Goal: Task Accomplishment & Management: Use online tool/utility

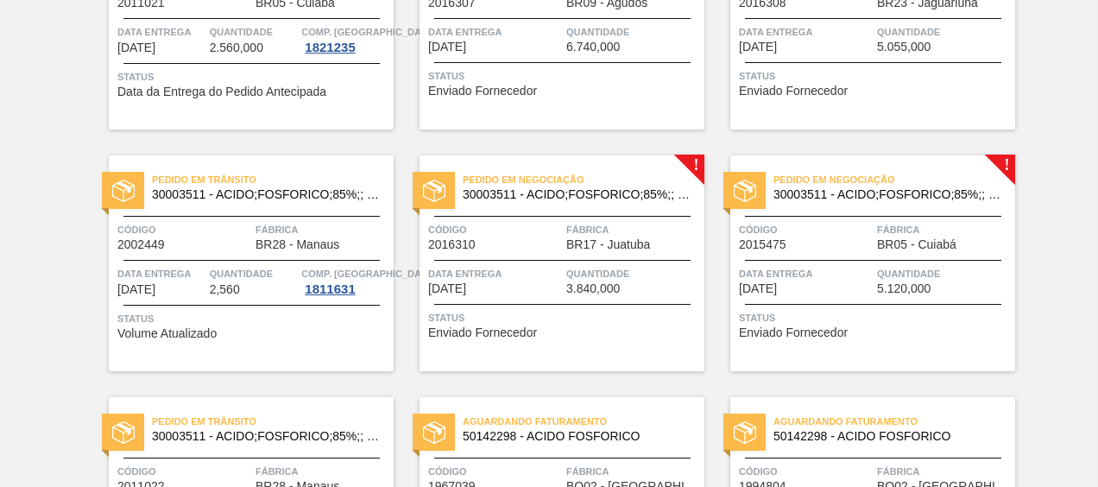
scroll to position [722, 0]
click at [862, 180] on span "Pedido em Negociação" at bounding box center [894, 180] width 242 height 17
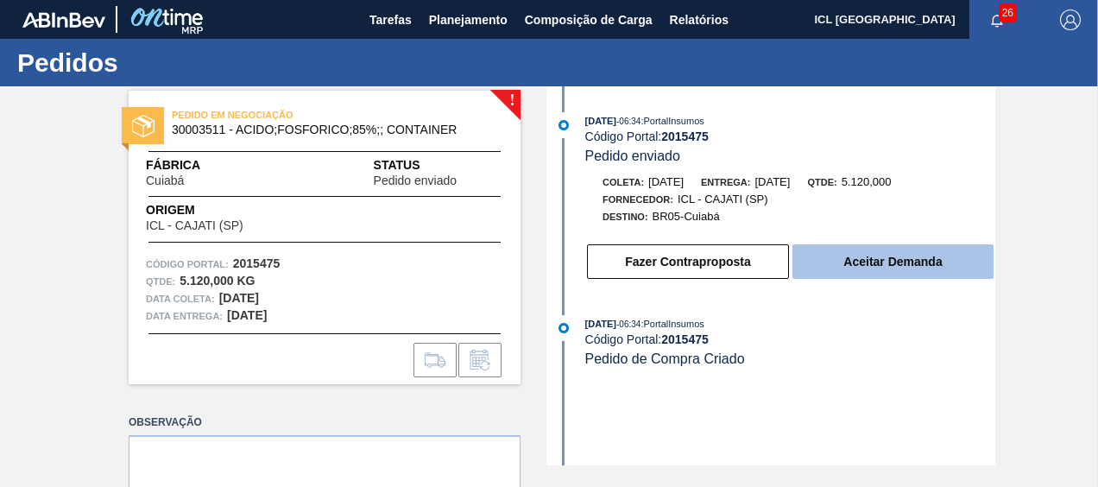
click at [880, 273] on button "Aceitar Demanda" at bounding box center [892, 261] width 201 height 35
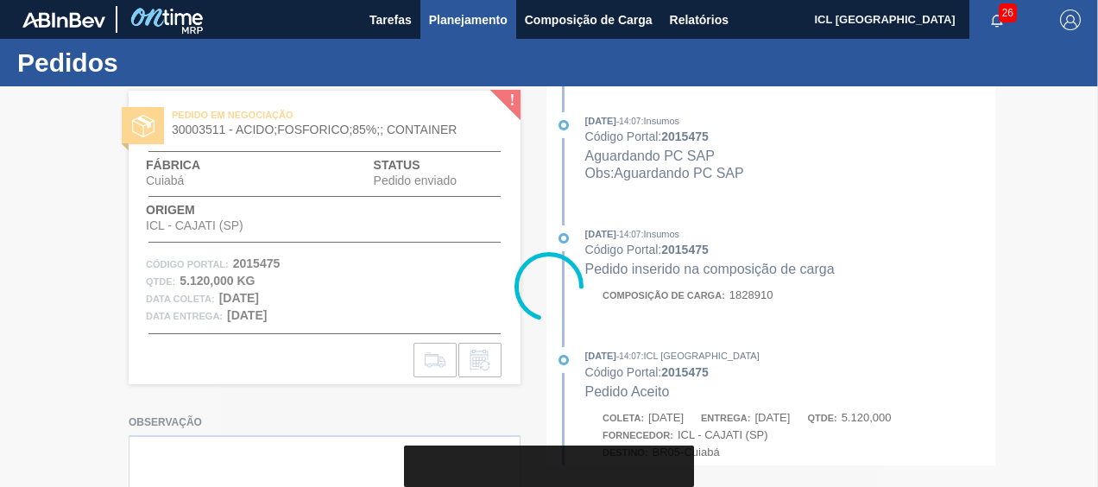
click at [474, 27] on span "Planejamento" at bounding box center [468, 19] width 79 height 21
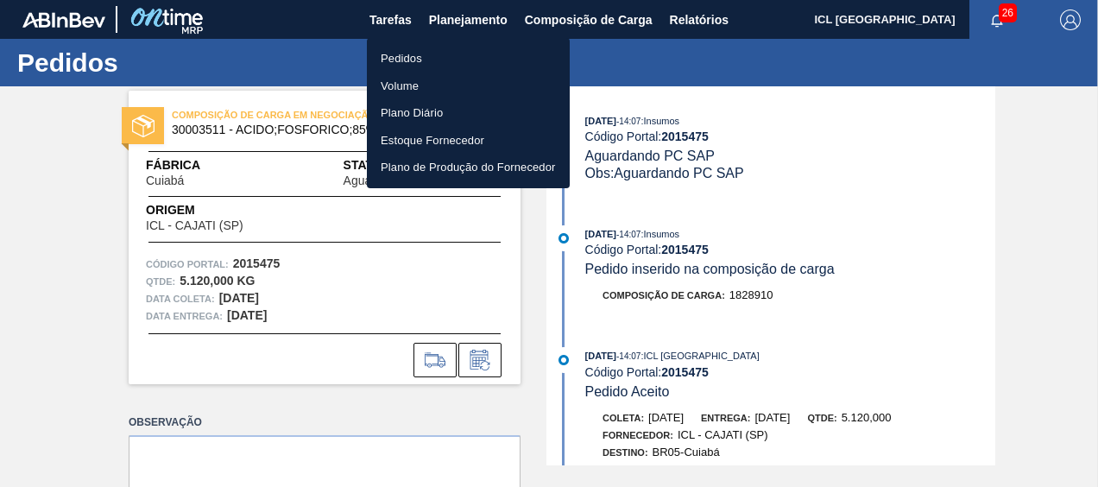
click at [445, 60] on li "Pedidos" at bounding box center [468, 59] width 203 height 28
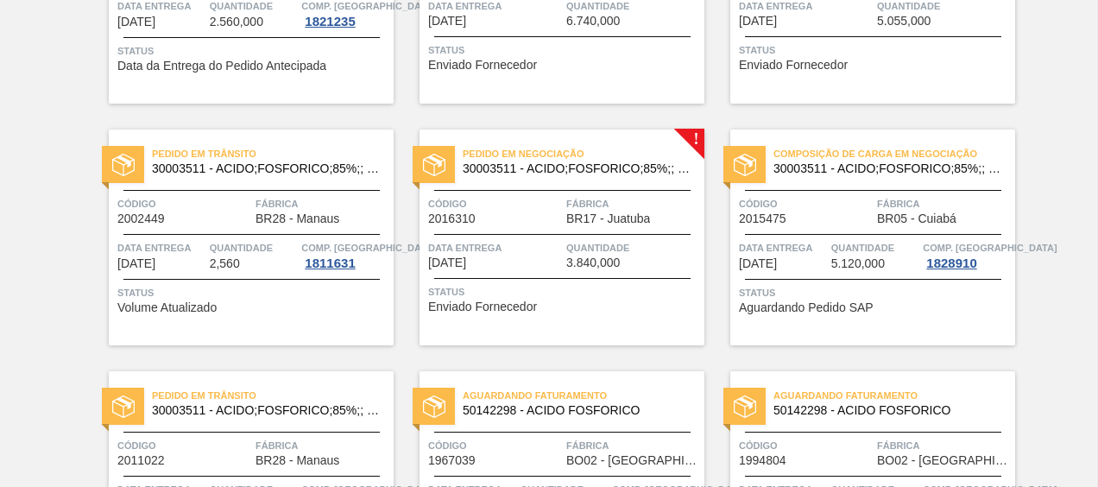
scroll to position [777, 0]
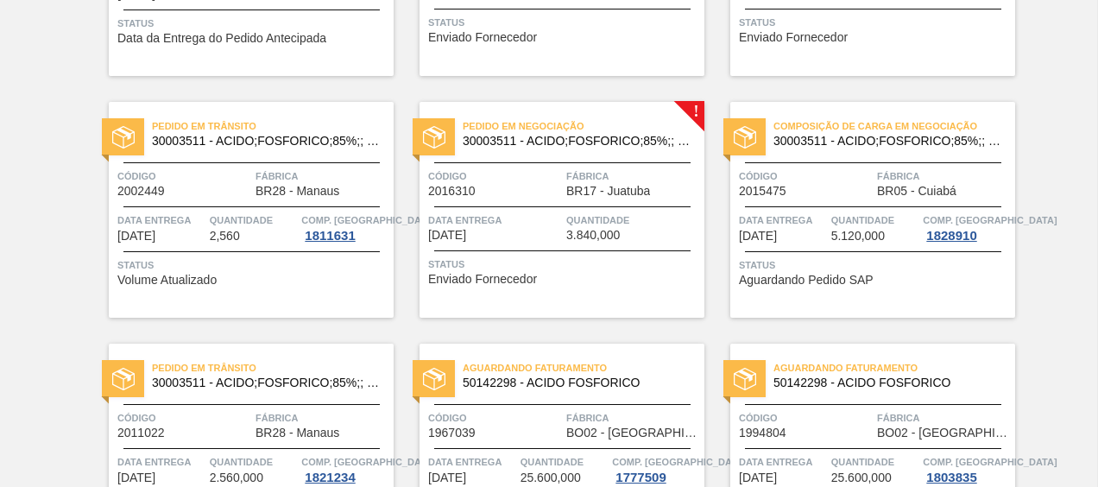
click at [476, 180] on span "Código" at bounding box center [495, 175] width 134 height 17
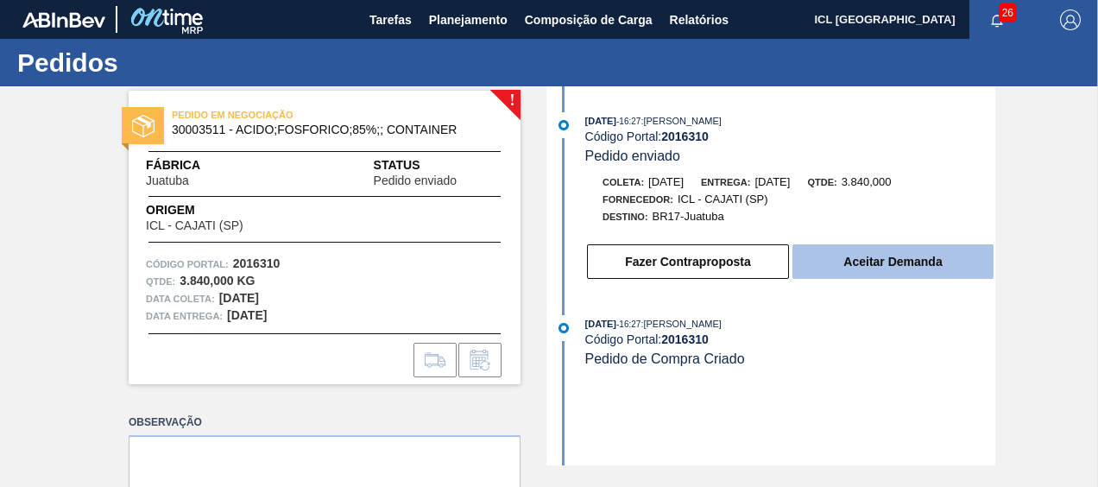
click at [884, 257] on button "Aceitar Demanda" at bounding box center [892, 261] width 201 height 35
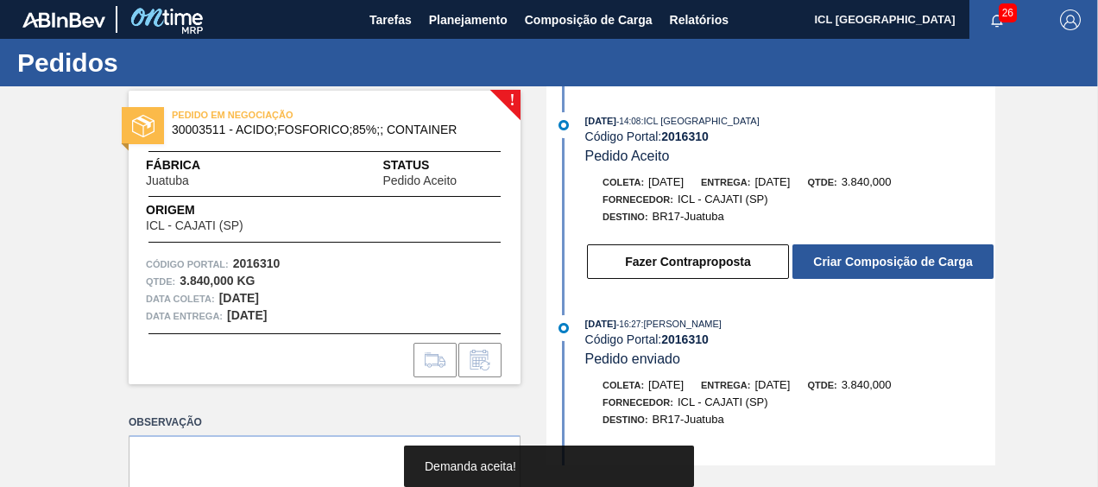
click at [854, 261] on button "Criar Composição de Carga" at bounding box center [892, 261] width 201 height 35
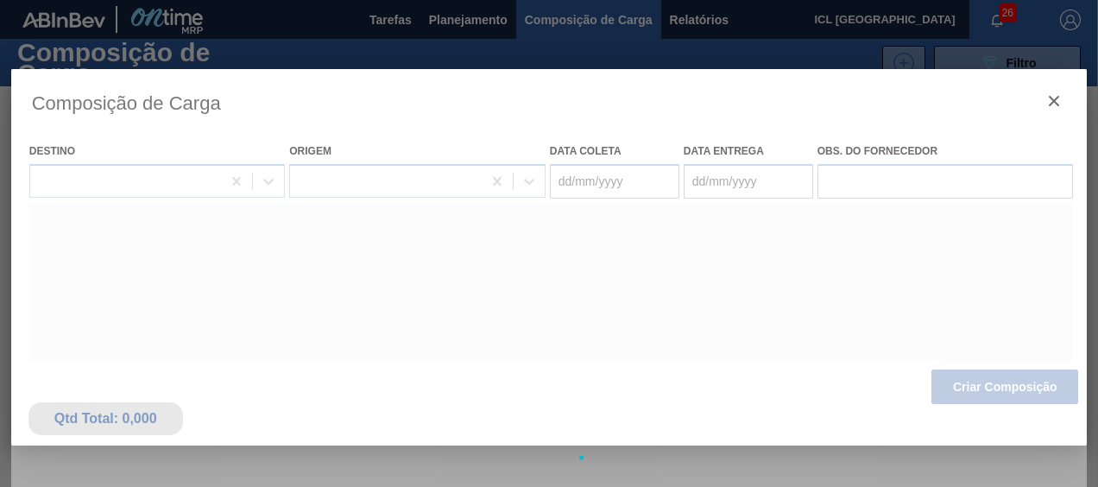
type coleta "[DATE]"
type entrega "[DATE]"
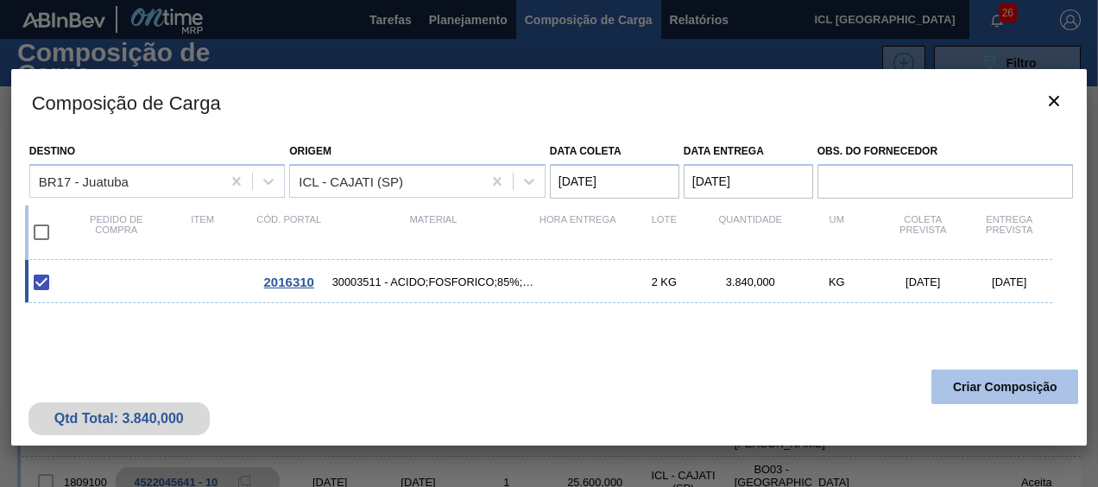
click at [981, 383] on button "Criar Composição" at bounding box center [1004, 386] width 147 height 35
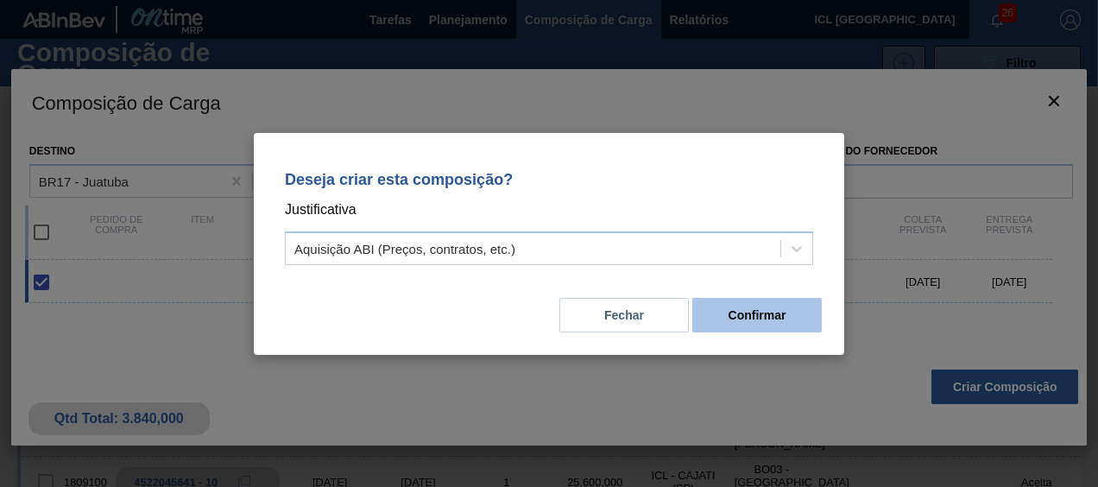
click at [806, 322] on button "Confirmar" at bounding box center [756, 315] width 129 height 35
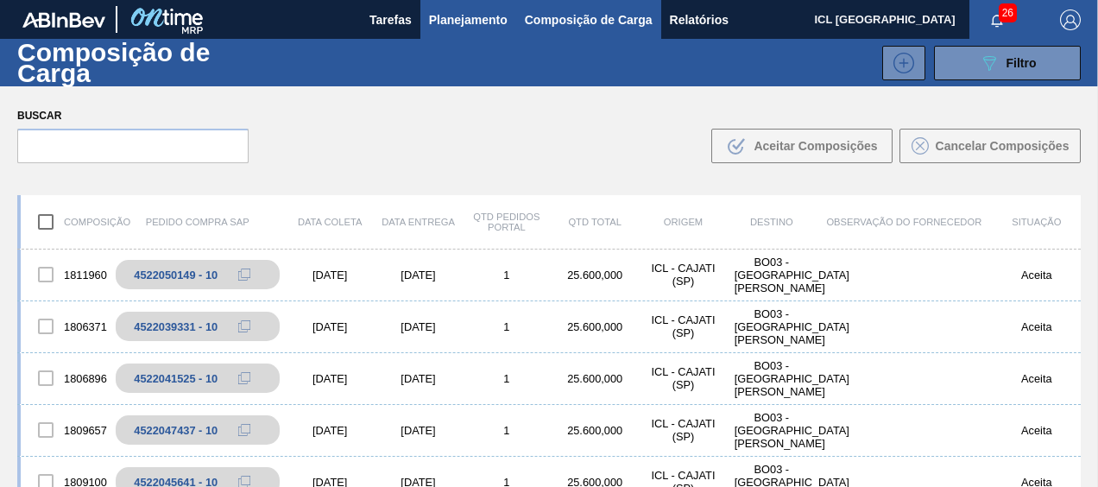
click at [500, 17] on span "Planejamento" at bounding box center [468, 19] width 79 height 21
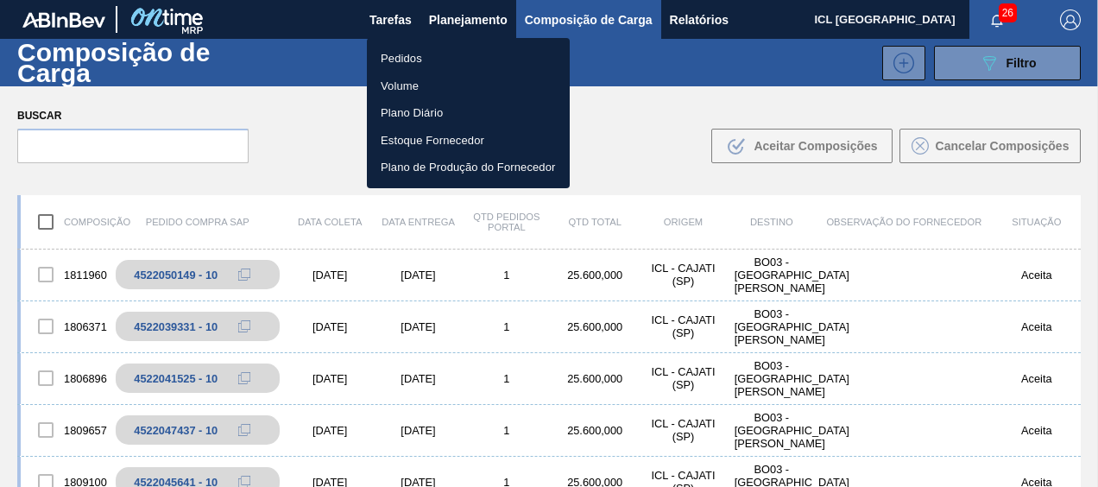
click at [474, 54] on li "Pedidos" at bounding box center [468, 59] width 203 height 28
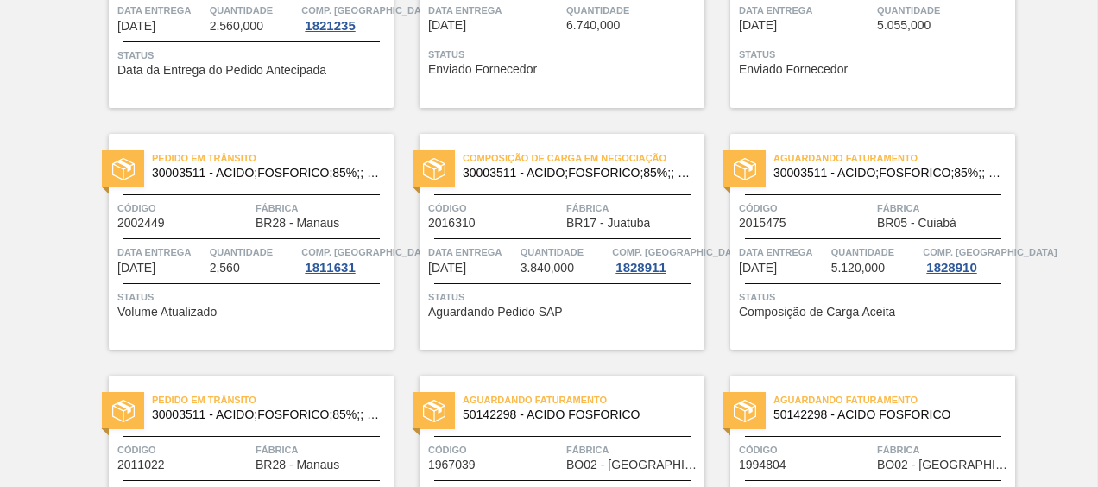
scroll to position [518, 0]
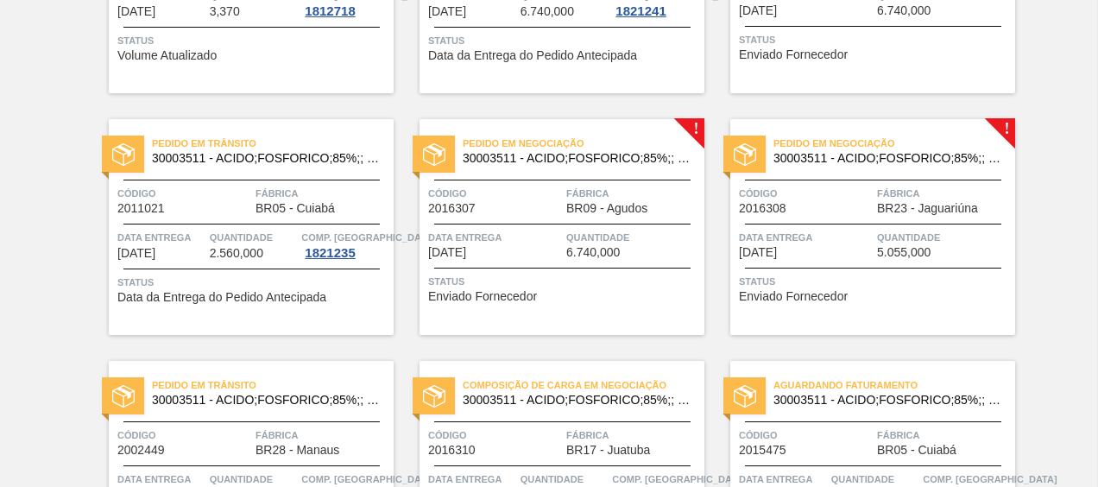
click at [795, 197] on span "Código" at bounding box center [806, 193] width 134 height 17
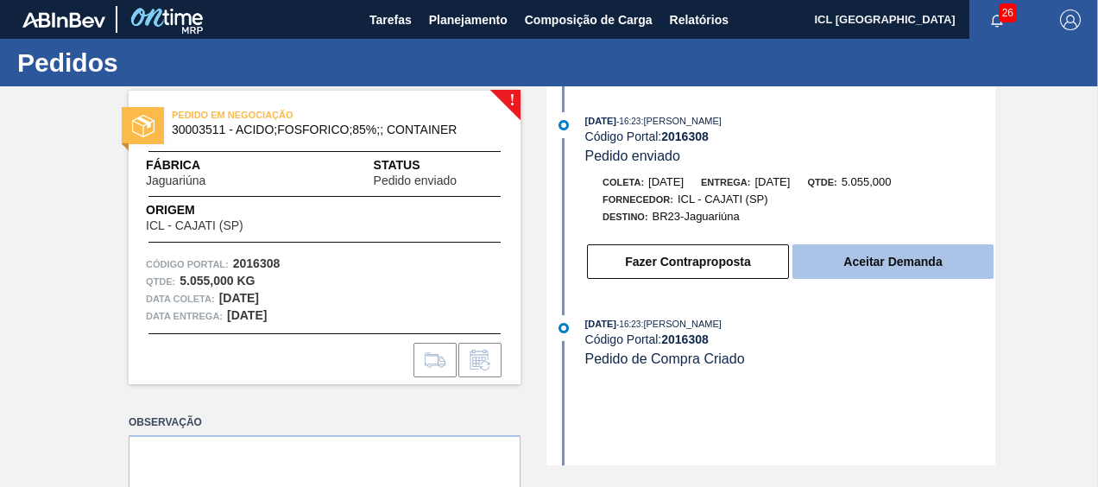
click at [855, 255] on button "Aceitar Demanda" at bounding box center [892, 261] width 201 height 35
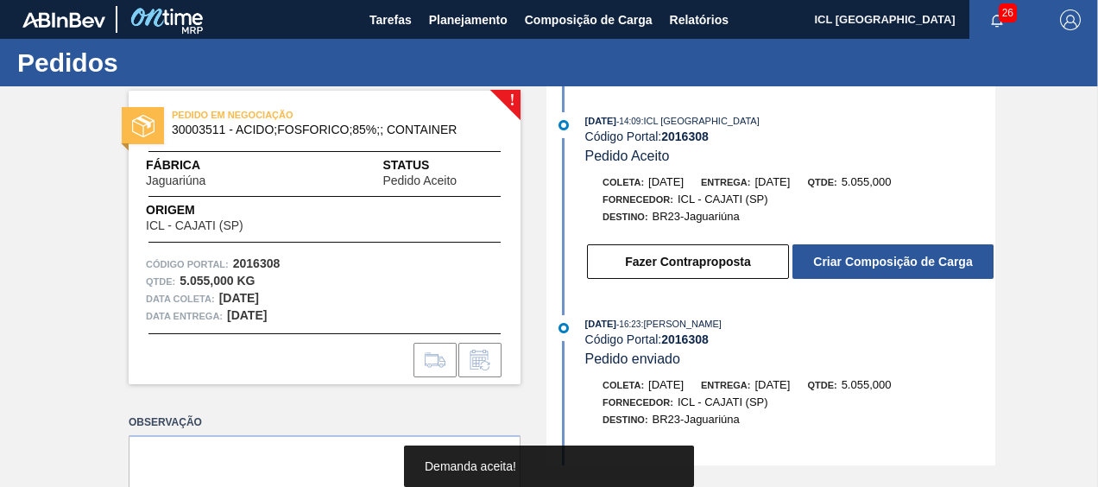
click at [848, 254] on button "Criar Composição de Carga" at bounding box center [892, 261] width 201 height 35
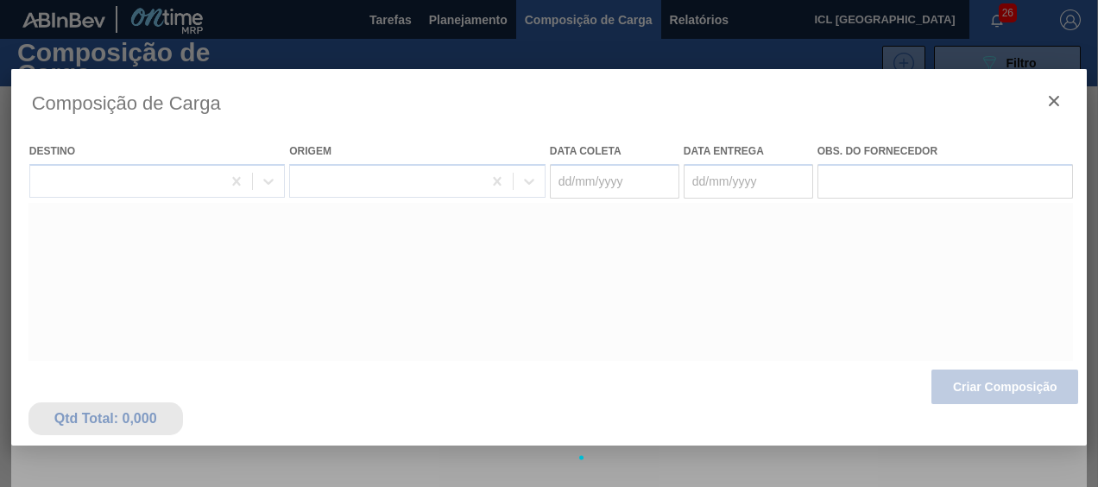
type coleta "[DATE]"
type entrega "[DATE]"
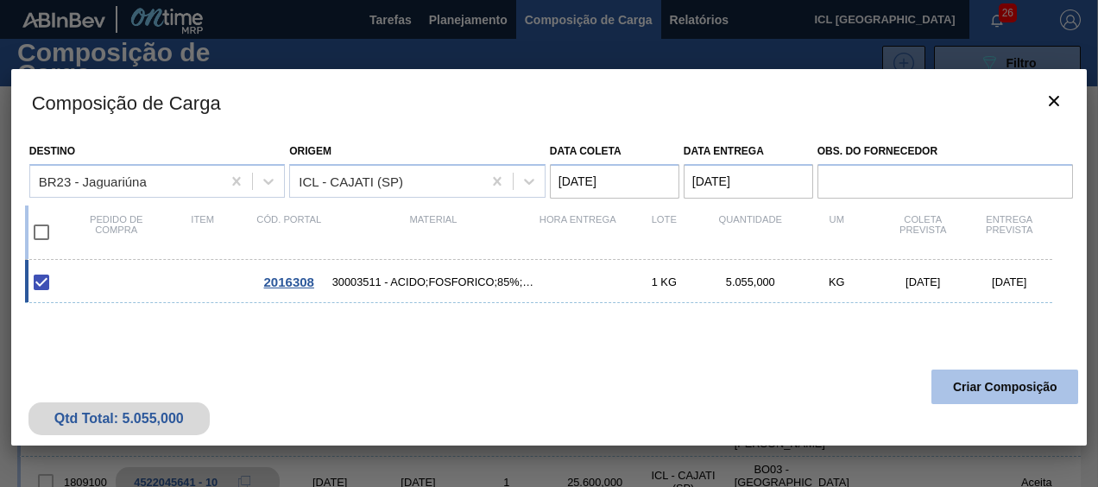
click at [977, 390] on button "Criar Composição" at bounding box center [1004, 386] width 147 height 35
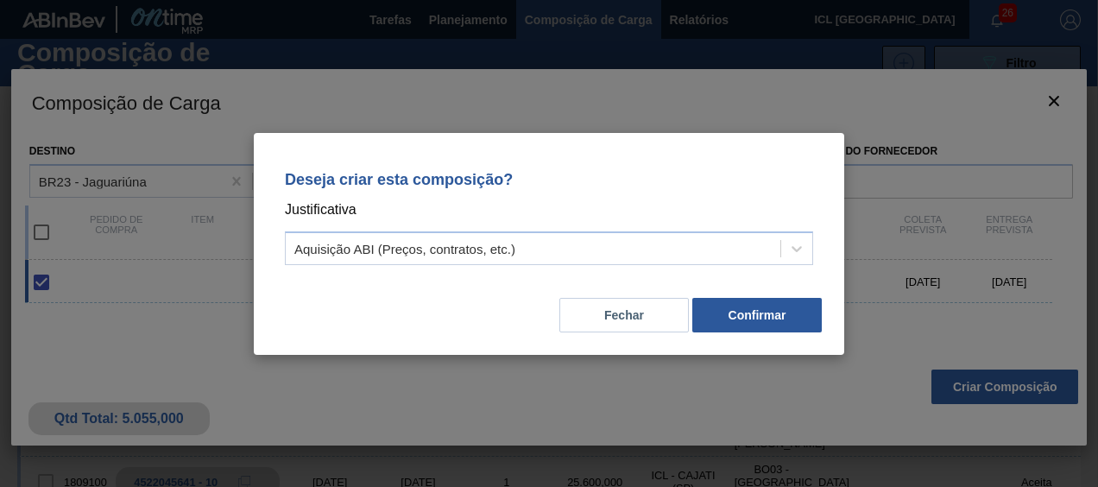
click at [792, 339] on div "Deseja criar esta composição? Justificativa Aquisição ABI (Preços, contratos, e…" at bounding box center [549, 244] width 590 height 222
click at [776, 319] on button "Confirmar" at bounding box center [756, 315] width 129 height 35
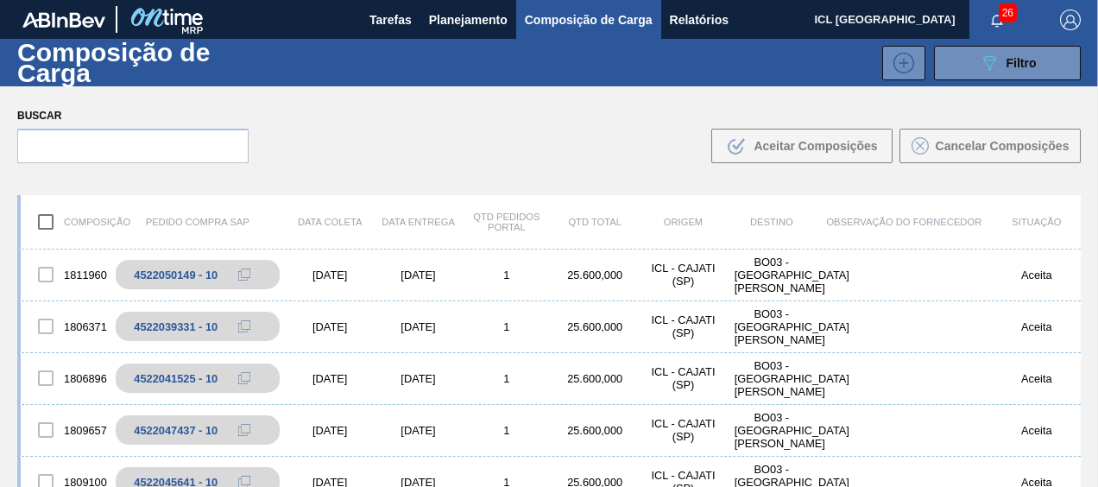
click at [467, 25] on span "Planejamento" at bounding box center [468, 19] width 79 height 21
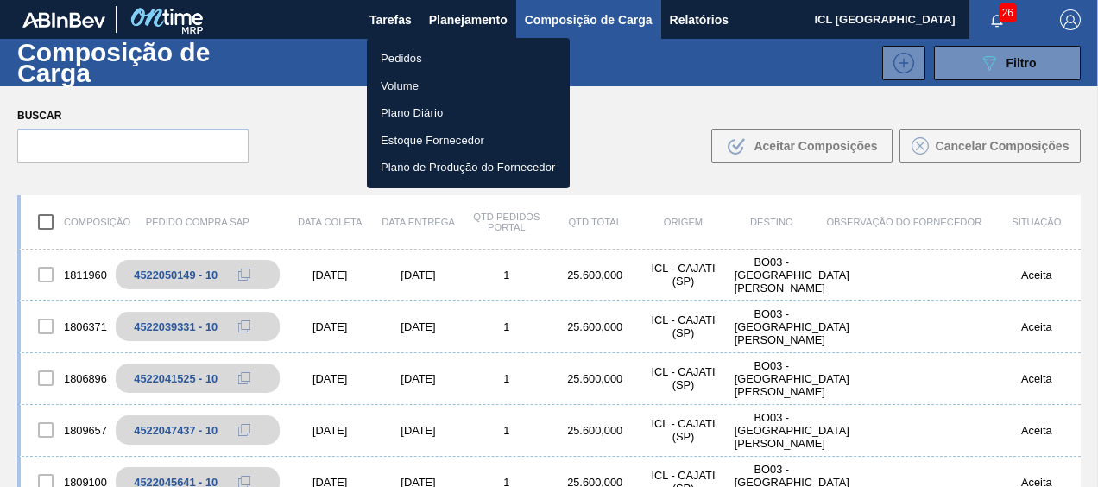
click at [454, 59] on li "Pedidos" at bounding box center [468, 59] width 203 height 28
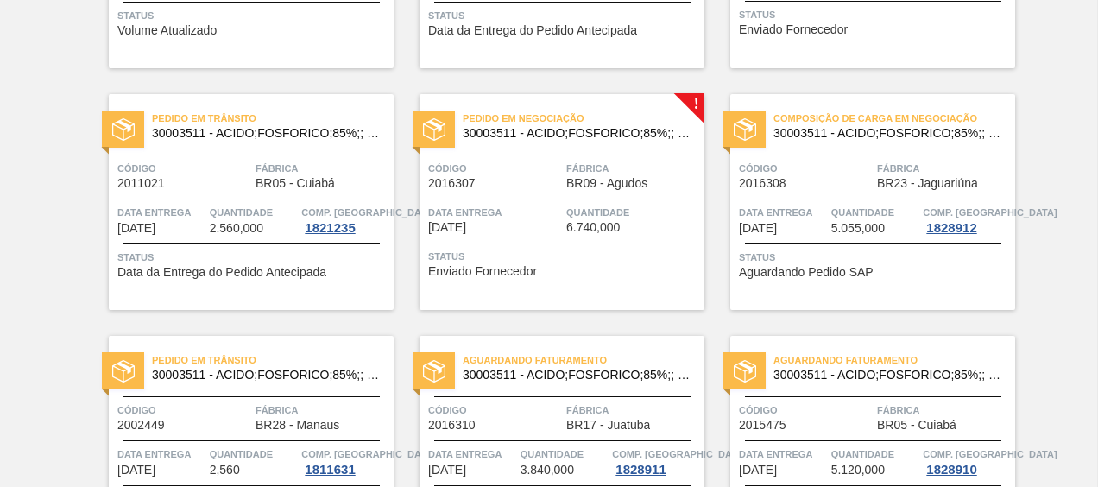
scroll to position [604, 0]
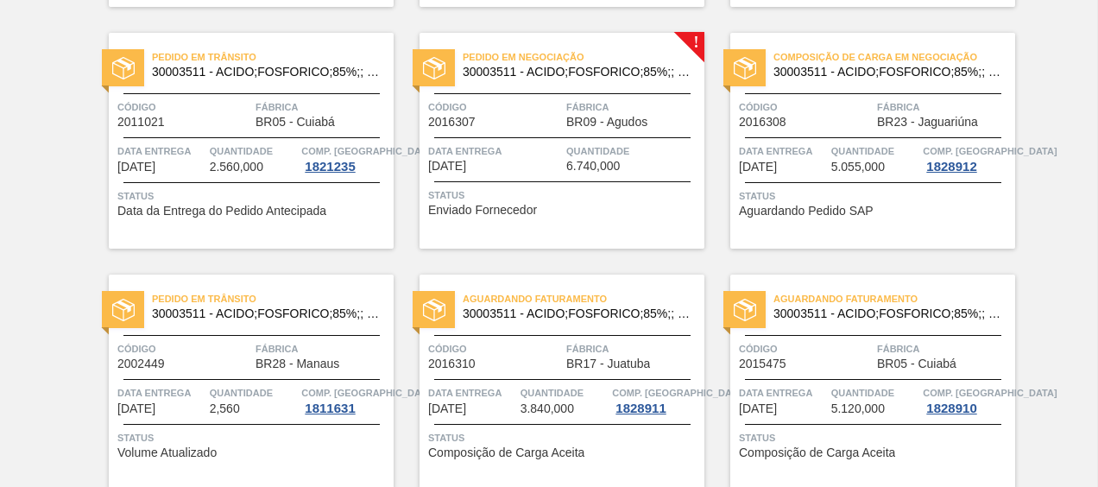
click at [569, 145] on span "Quantidade" at bounding box center [633, 150] width 134 height 17
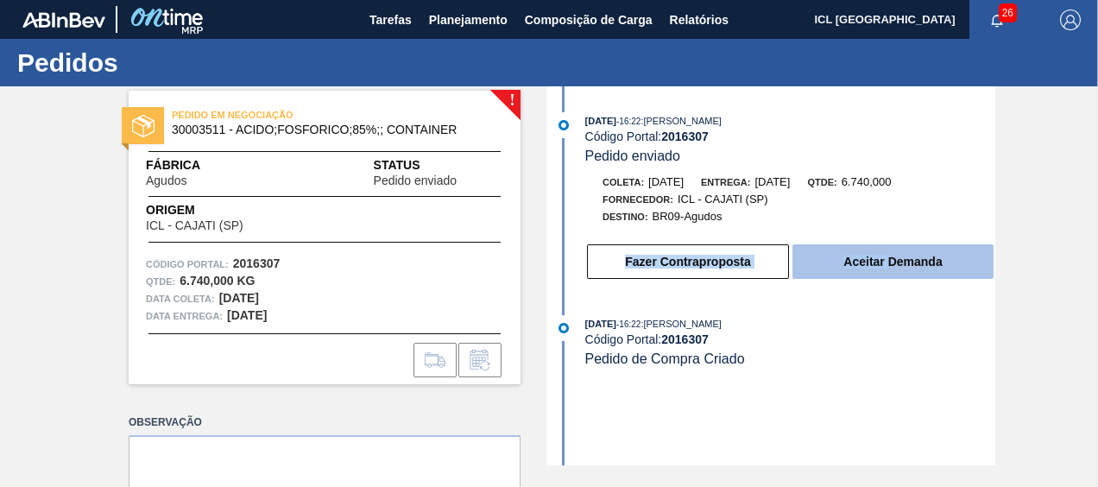
click at [887, 251] on div "Fazer Contraproposta Aceitar Demanda" at bounding box center [790, 261] width 410 height 38
click at [887, 257] on button "Aceitar Demanda" at bounding box center [892, 261] width 201 height 35
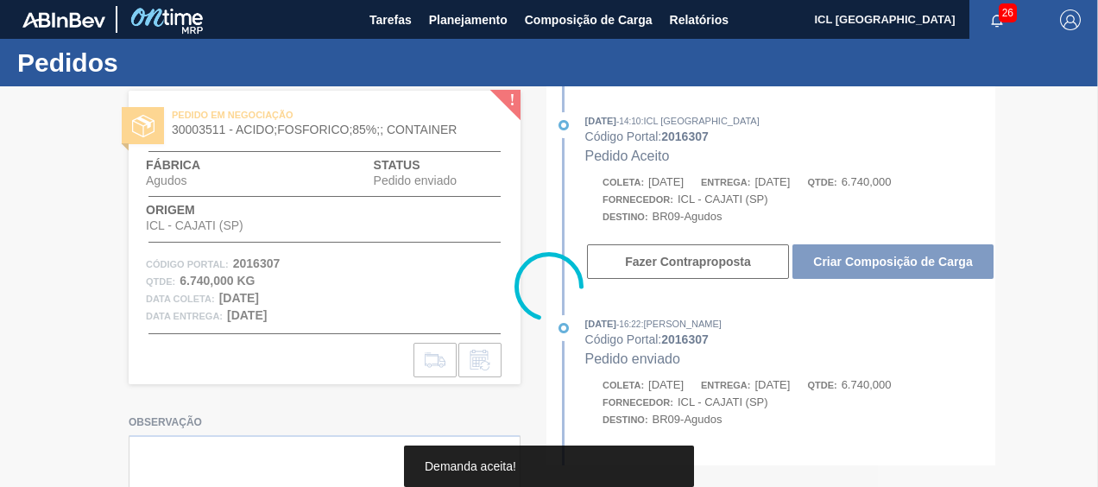
click at [887, 257] on div at bounding box center [549, 286] width 1098 height 400
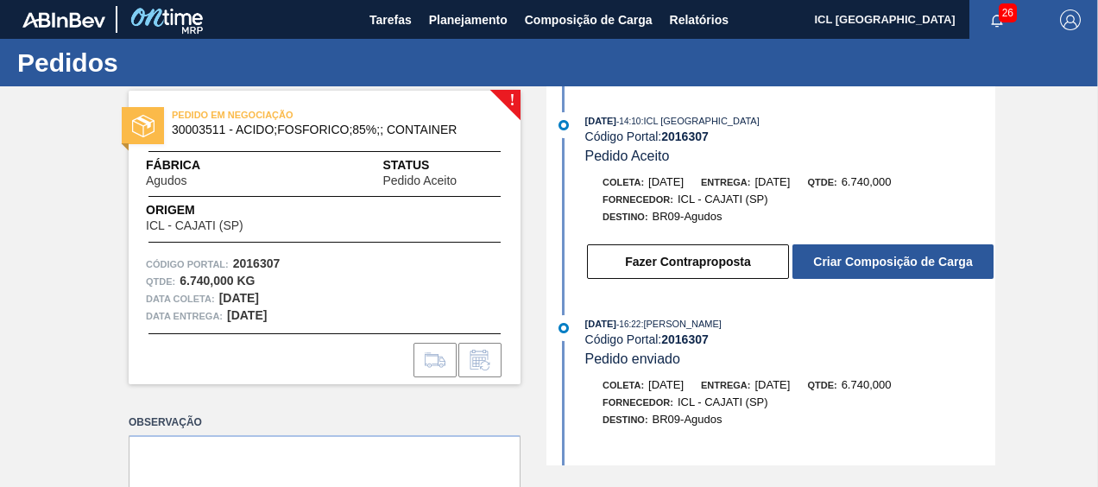
click at [887, 257] on button "Criar Composição de Carga" at bounding box center [892, 261] width 201 height 35
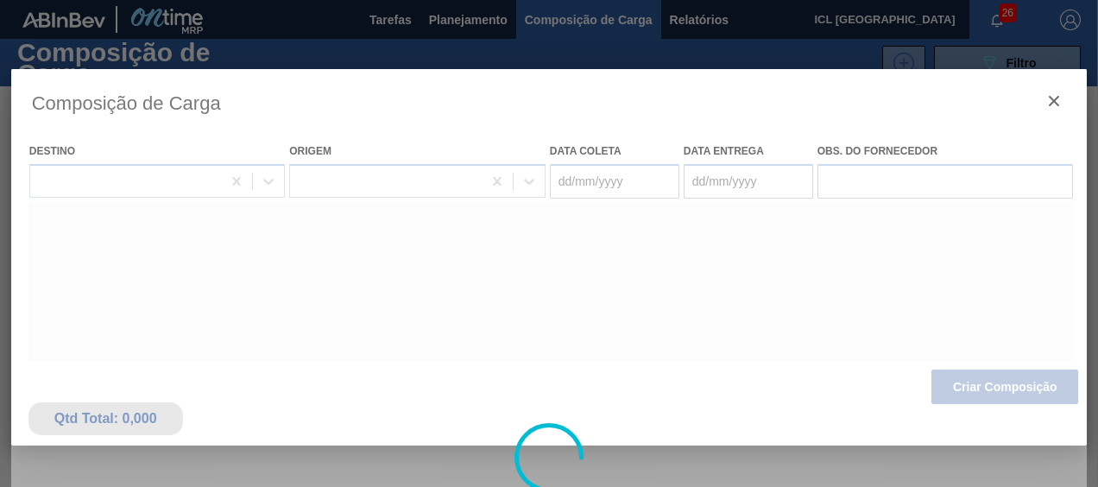
type coleta "[DATE]"
type entrega "[DATE]"
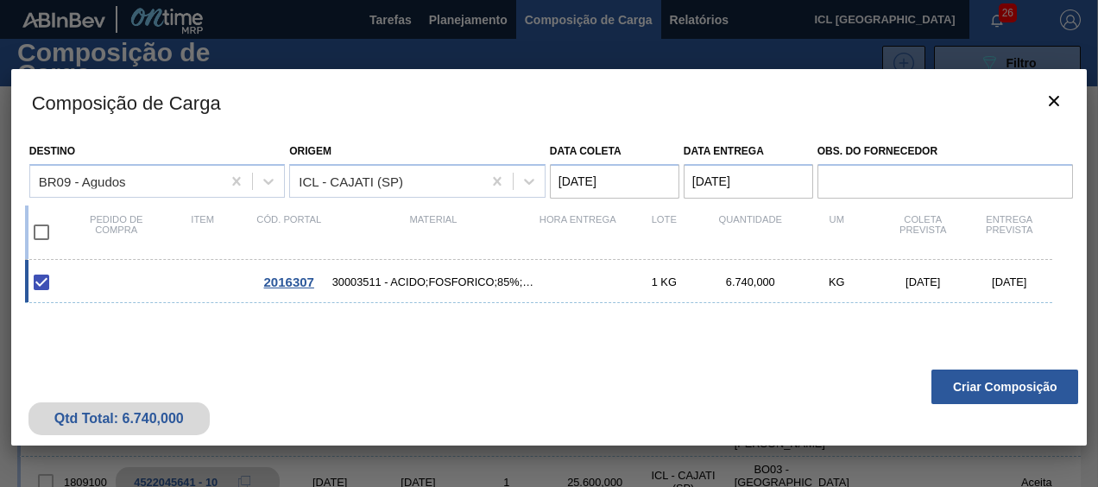
click at [965, 387] on button "Criar Composição" at bounding box center [1004, 386] width 147 height 35
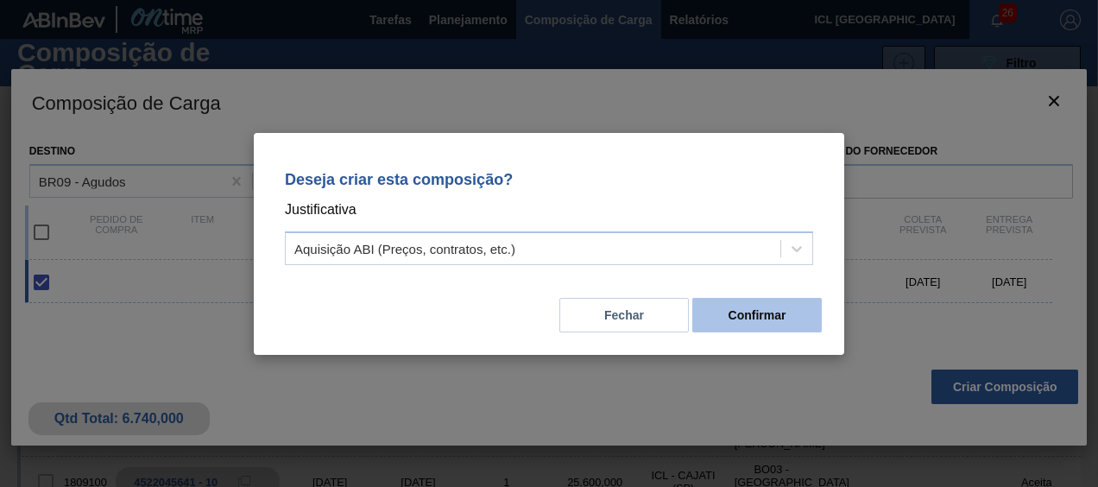
click at [773, 309] on button "Confirmar" at bounding box center [756, 315] width 129 height 35
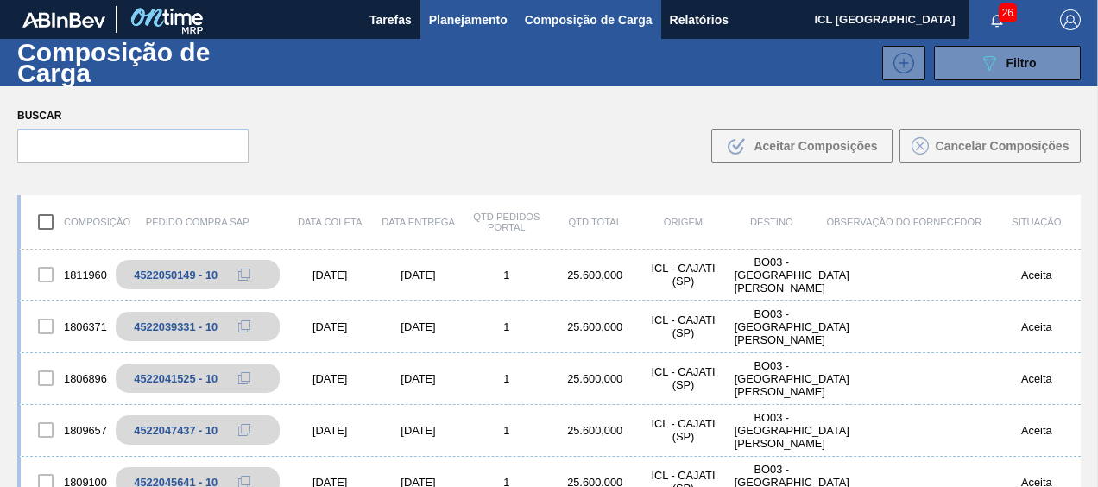
click at [478, 25] on span "Planejamento" at bounding box center [468, 19] width 79 height 21
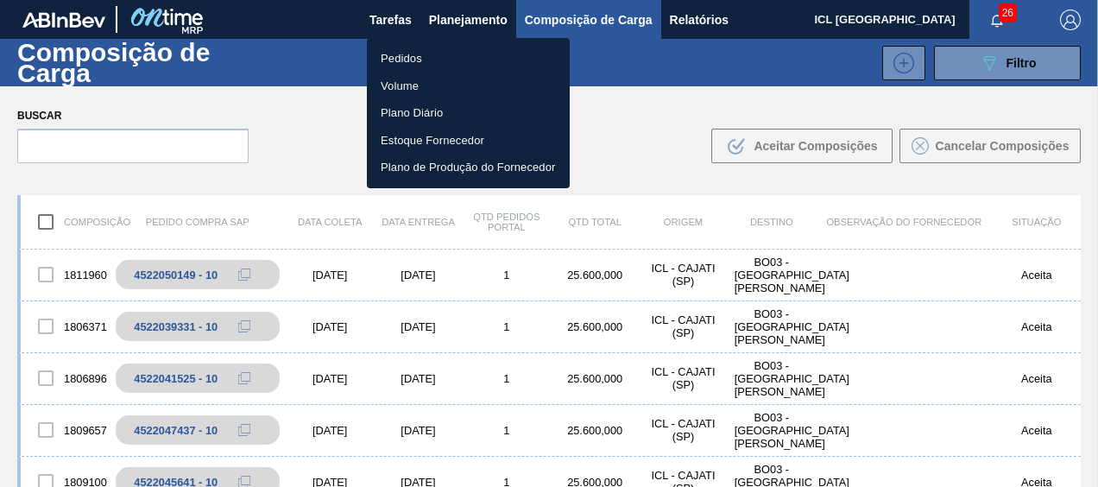
click at [468, 52] on li "Pedidos" at bounding box center [468, 59] width 203 height 28
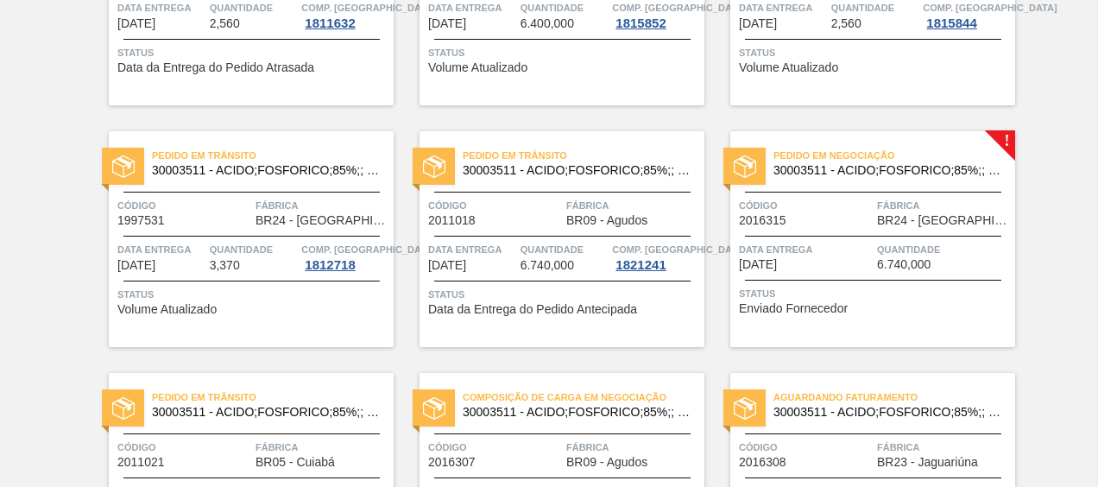
scroll to position [259, 0]
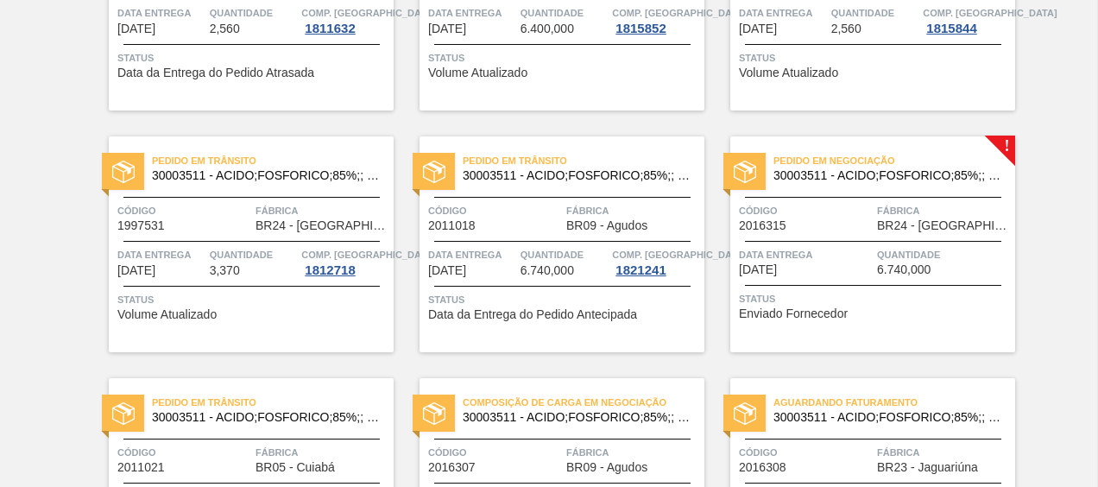
click at [927, 173] on span "30003511 - ACIDO;FOSFORICO;85%;; CONTAINER" at bounding box center [887, 175] width 228 height 13
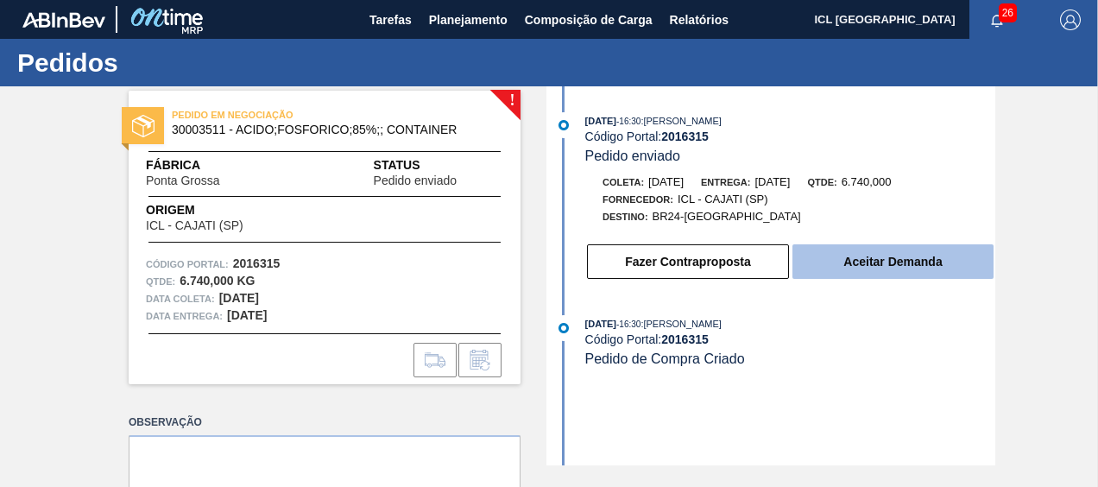
click at [851, 264] on button "Aceitar Demanda" at bounding box center [892, 261] width 201 height 35
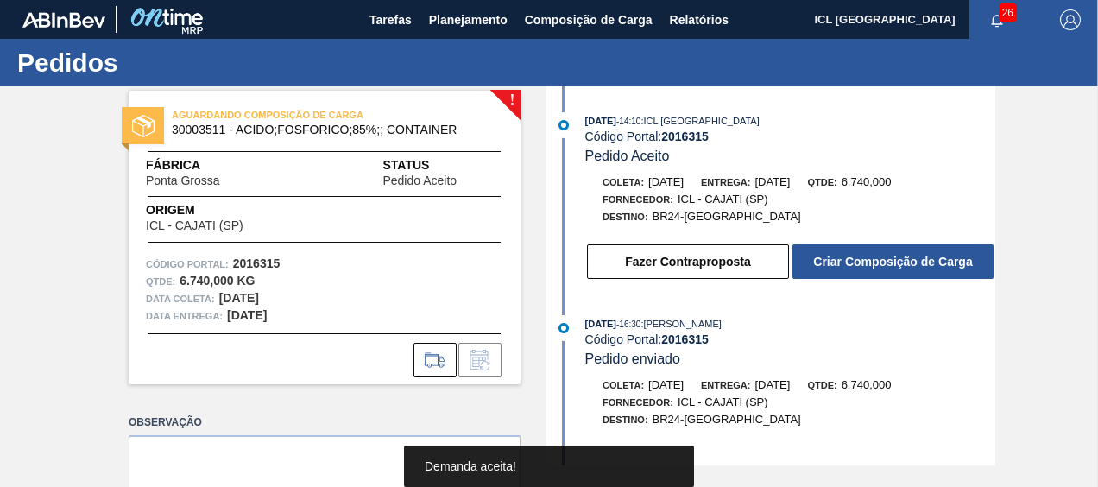
click at [831, 269] on button "Criar Composição de Carga" at bounding box center [892, 261] width 201 height 35
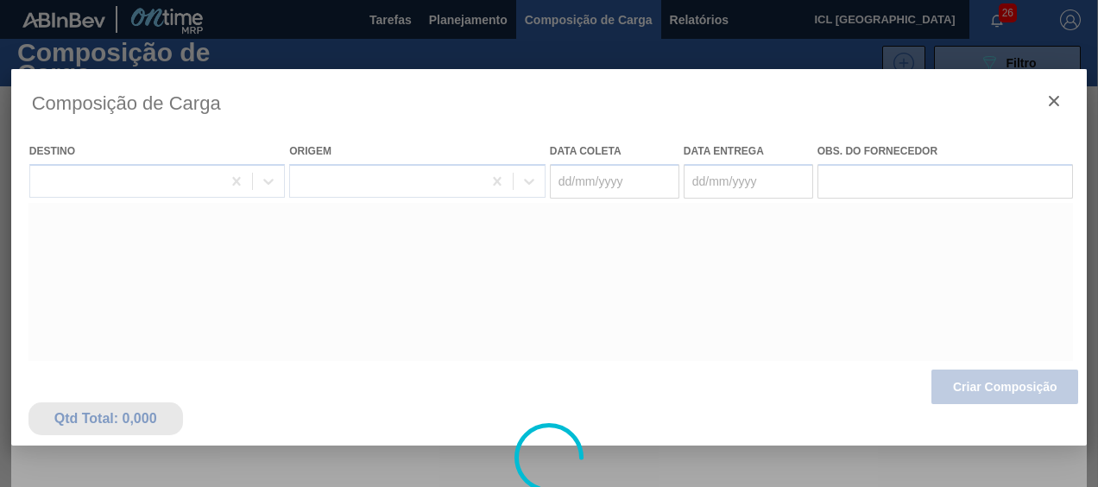
type coleta "[DATE]"
type entrega "[DATE]"
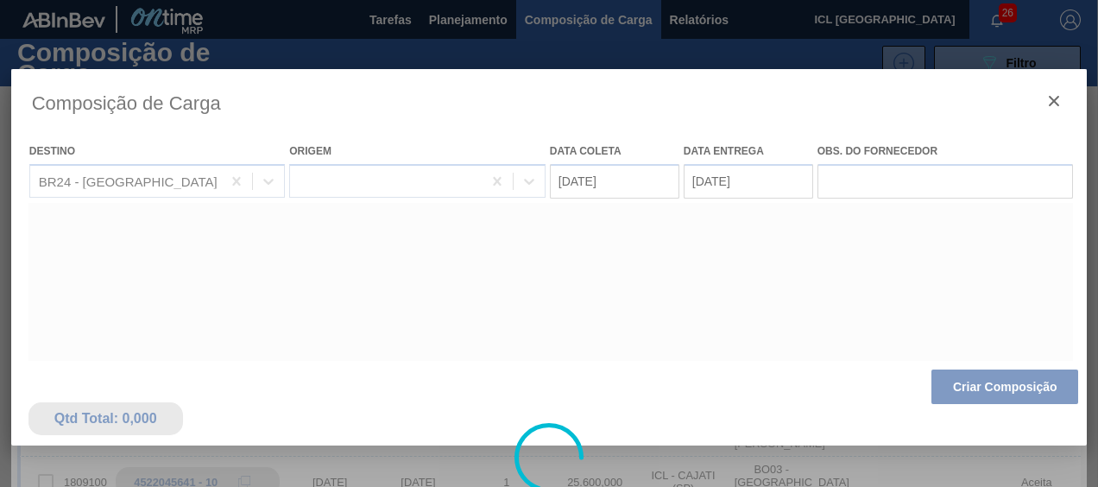
click at [966, 381] on div at bounding box center [549, 457] width 1076 height 777
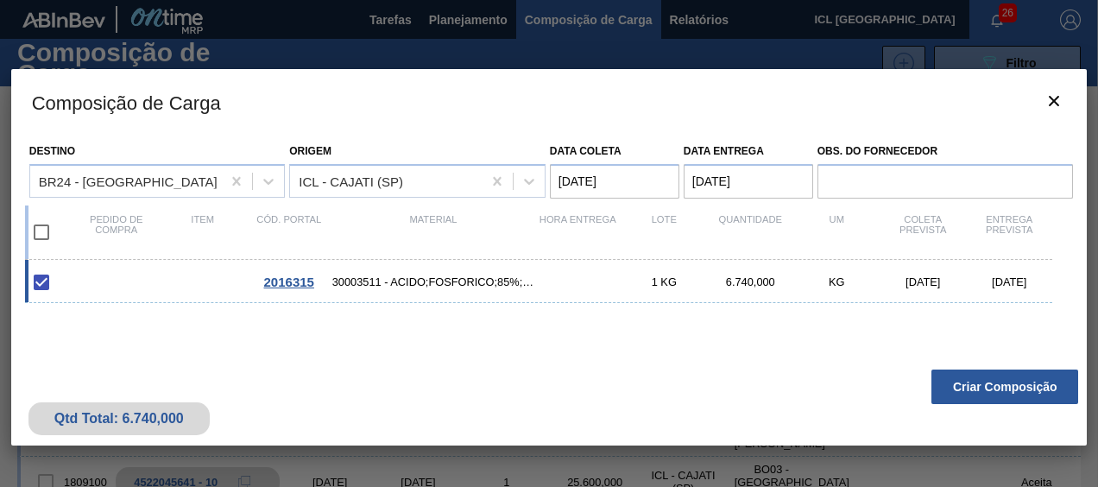
click at [980, 381] on button "Criar Composição" at bounding box center [1004, 386] width 147 height 35
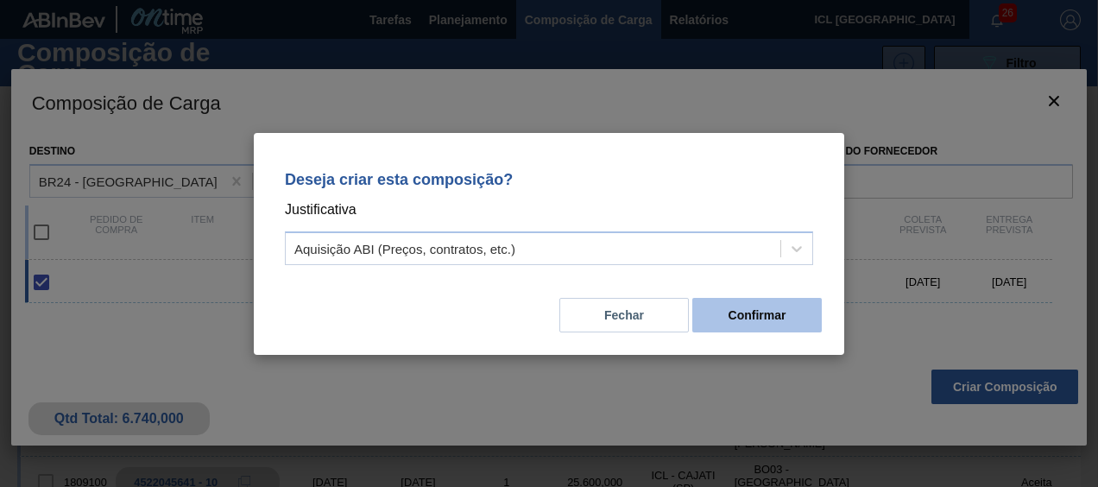
click at [794, 326] on button "Confirmar" at bounding box center [756, 315] width 129 height 35
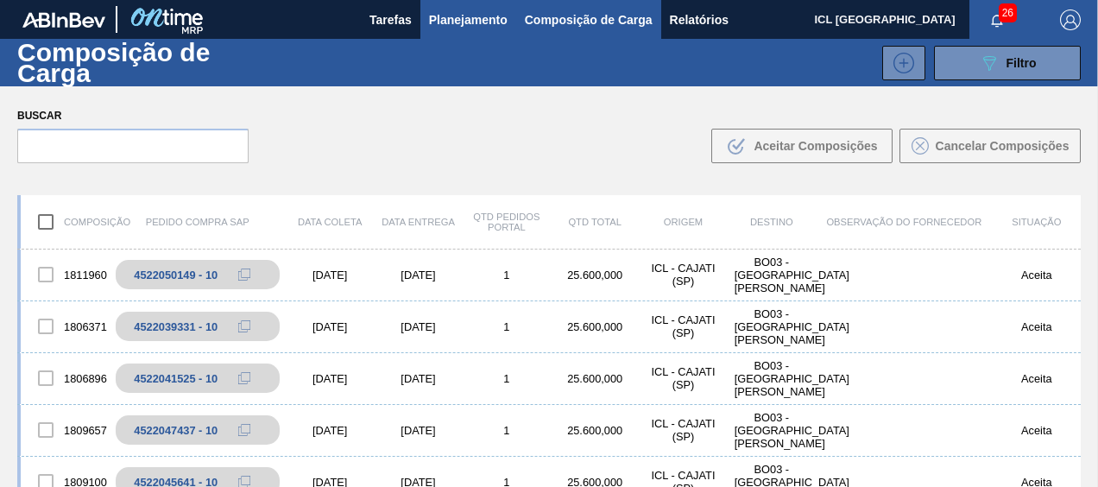
click at [457, 19] on span "Planejamento" at bounding box center [468, 19] width 79 height 21
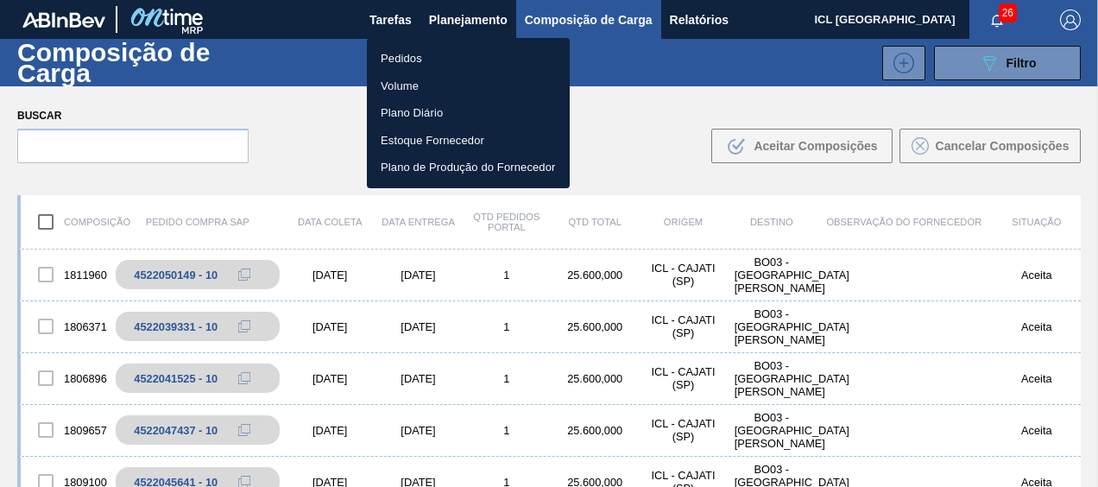
click at [425, 55] on li "Pedidos" at bounding box center [468, 59] width 203 height 28
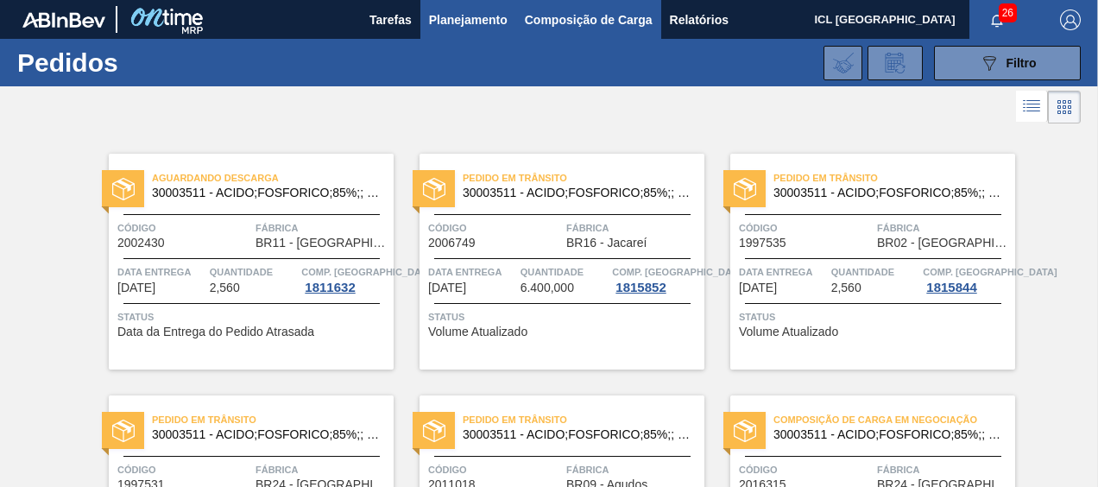
click at [531, 22] on span "Composição de Carga" at bounding box center [589, 19] width 128 height 21
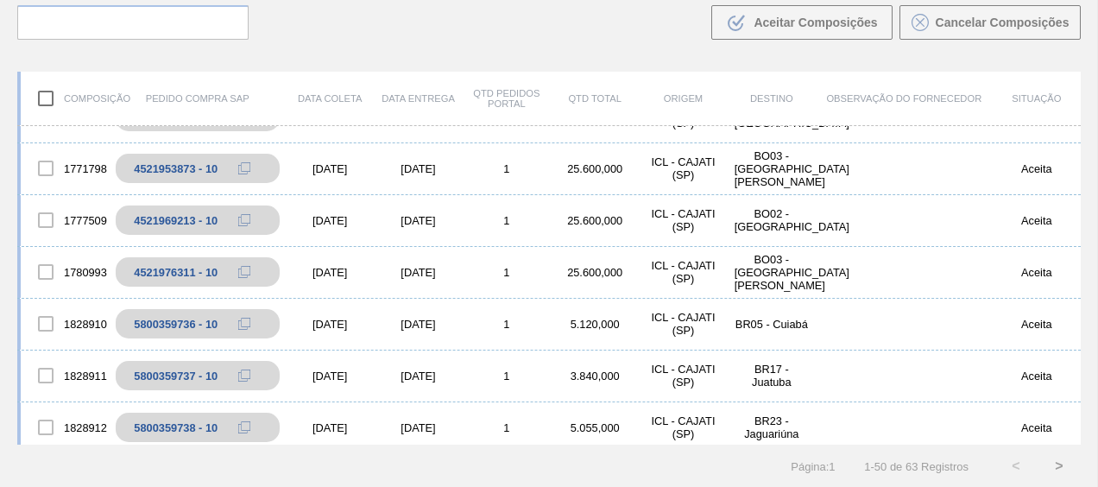
scroll to position [431, 0]
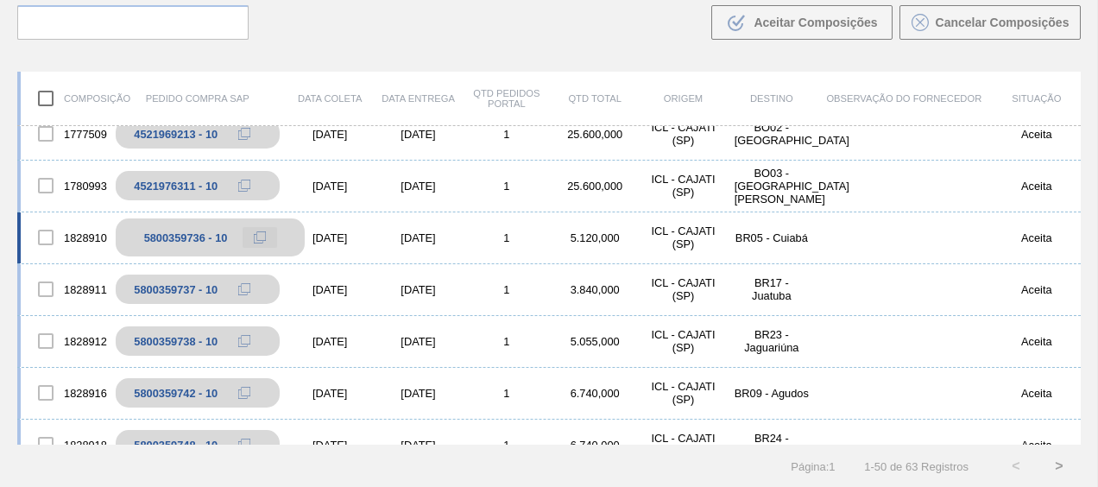
click at [255, 236] on icon at bounding box center [260, 237] width 12 height 12
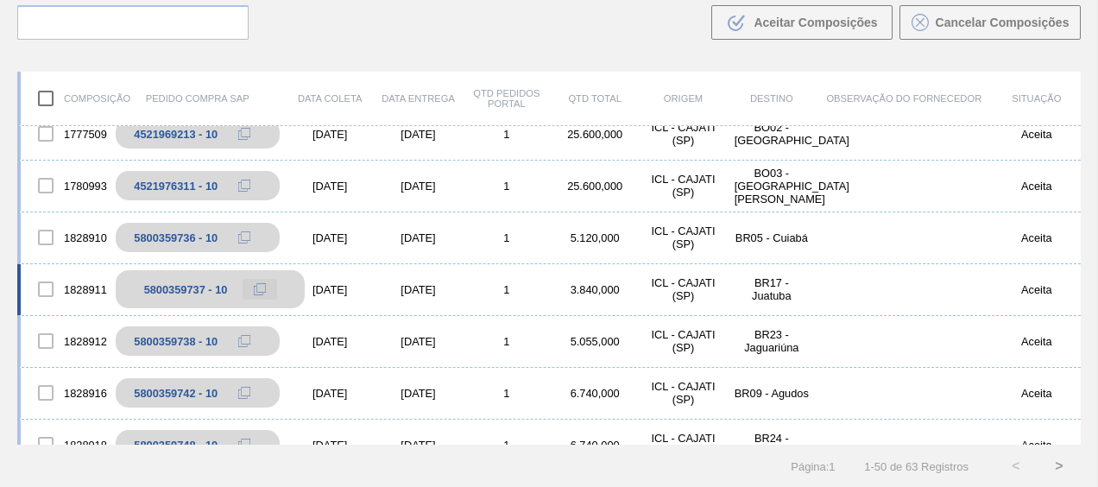
click at [252, 290] on button at bounding box center [259, 289] width 35 height 21
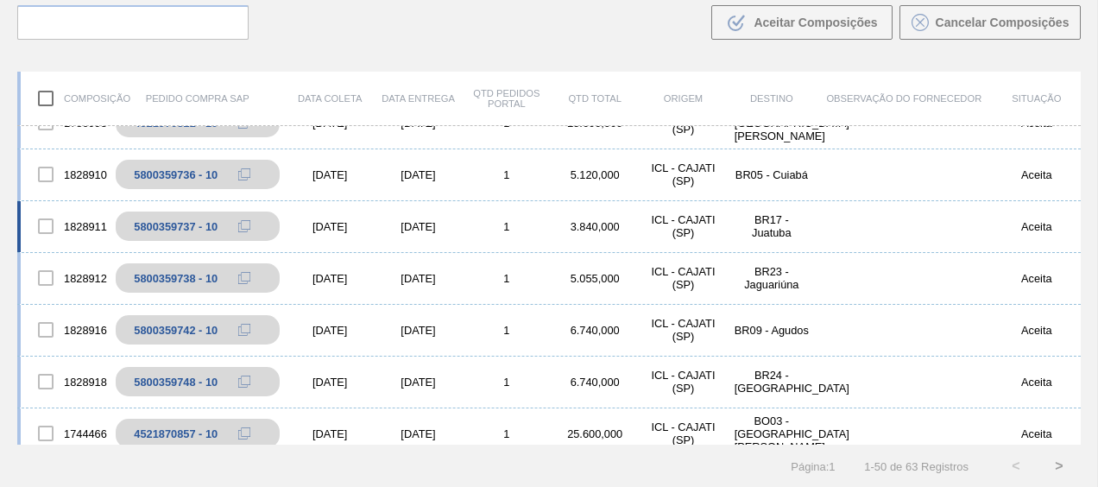
scroll to position [518, 0]
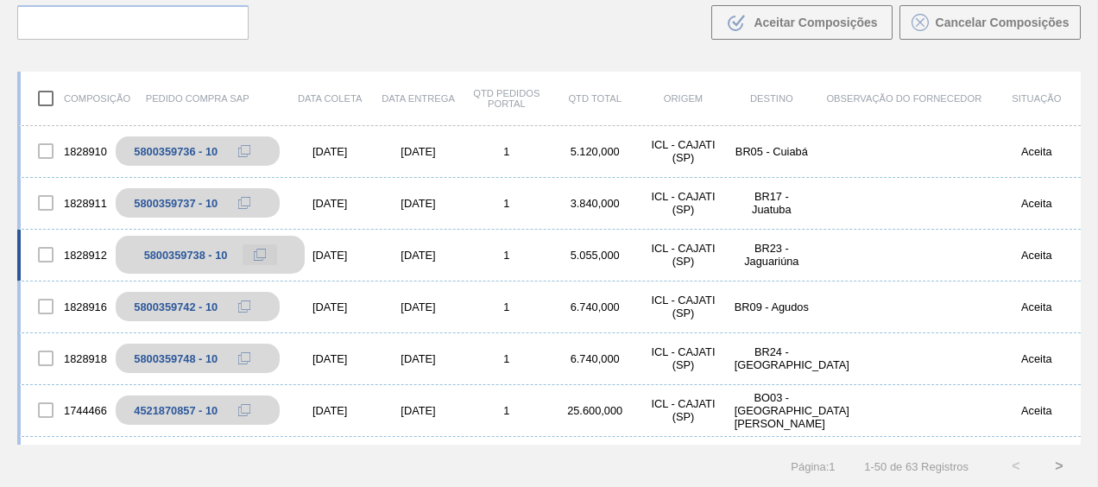
click at [272, 255] on button at bounding box center [259, 254] width 35 height 21
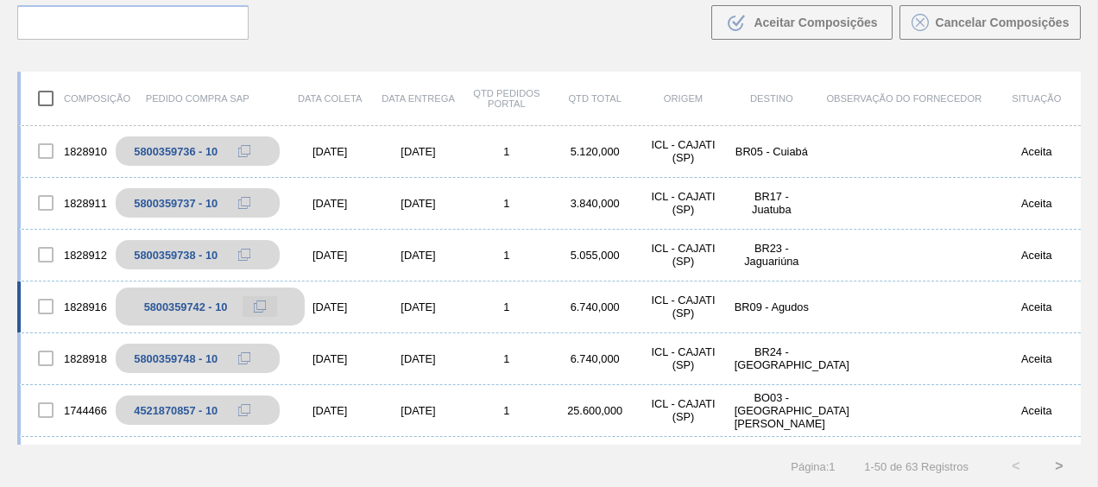
click at [264, 303] on icon at bounding box center [260, 306] width 12 height 12
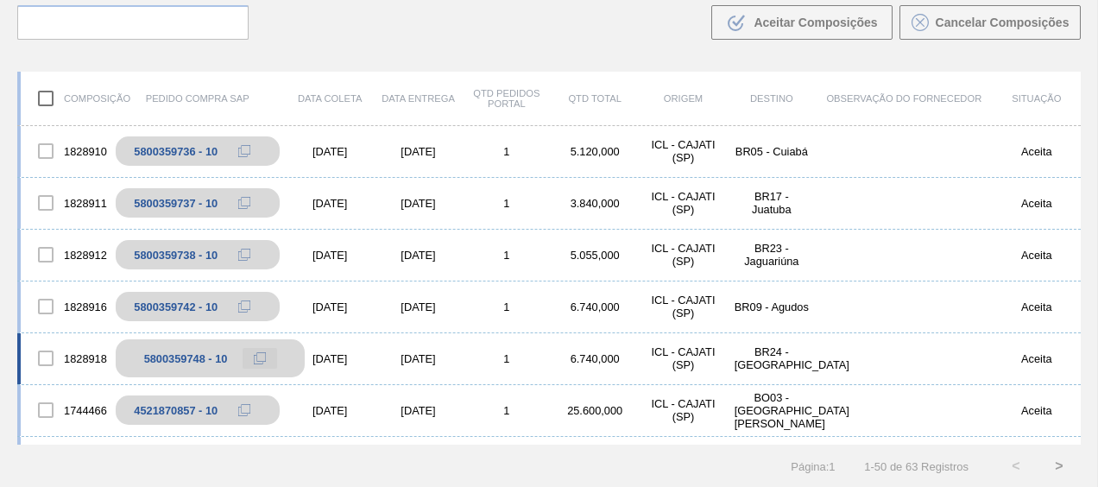
click at [254, 361] on span at bounding box center [260, 358] width 12 height 12
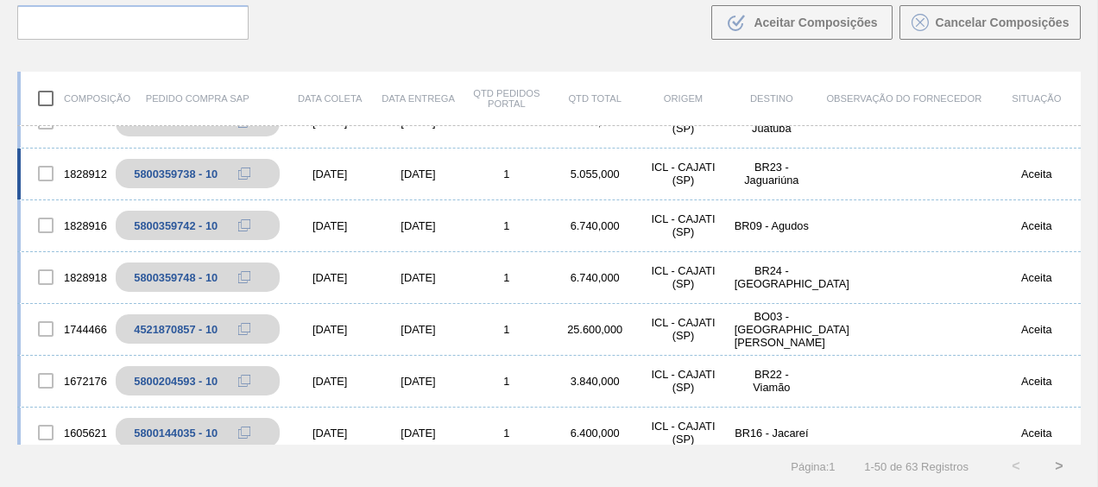
scroll to position [604, 0]
